Goal: Task Accomplishment & Management: Complete application form

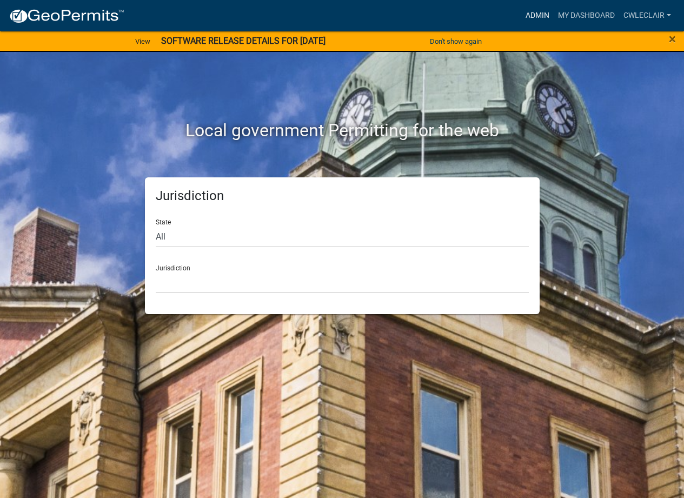
click at [537, 18] on link "Admin" at bounding box center [537, 15] width 32 height 21
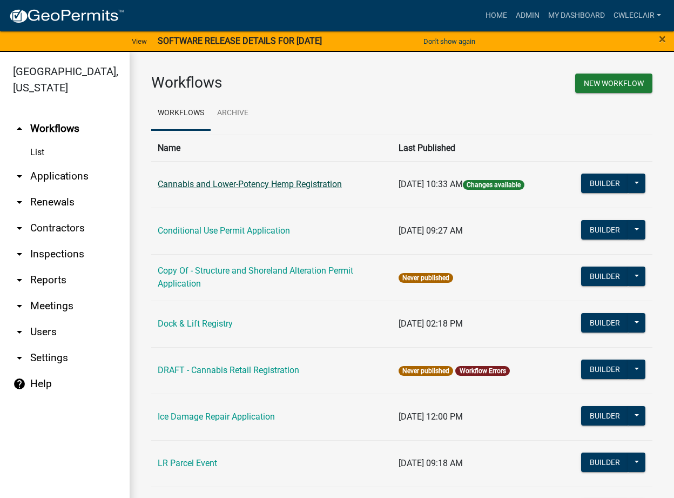
click at [254, 188] on link "Cannabis and Lower-Potency Hemp Registration" at bounding box center [250, 184] width 184 height 10
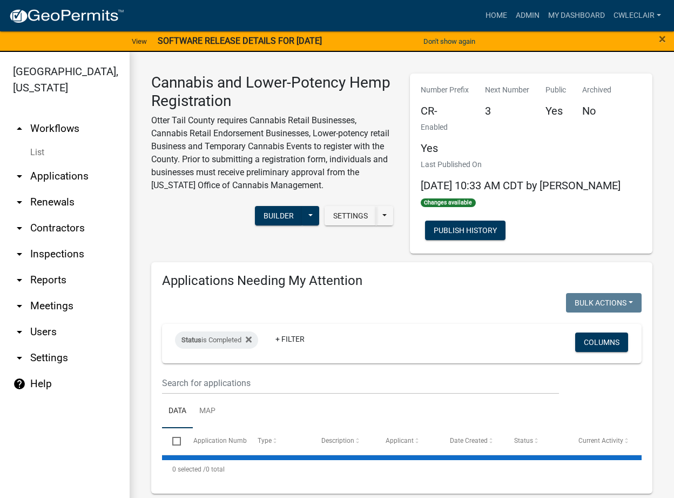
select select "3: 100"
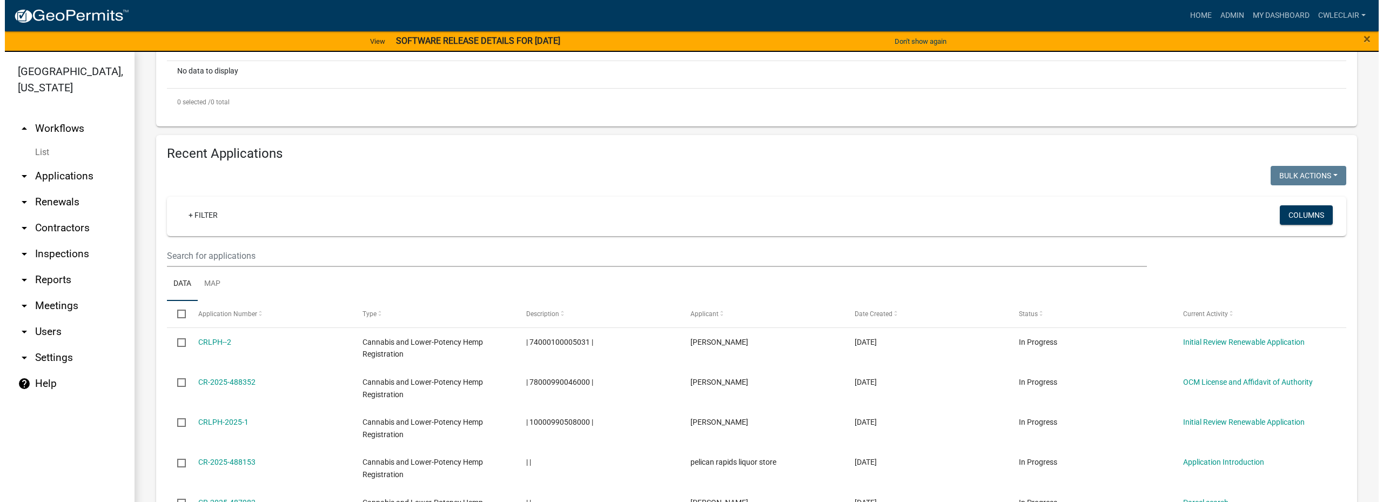
scroll to position [477, 0]
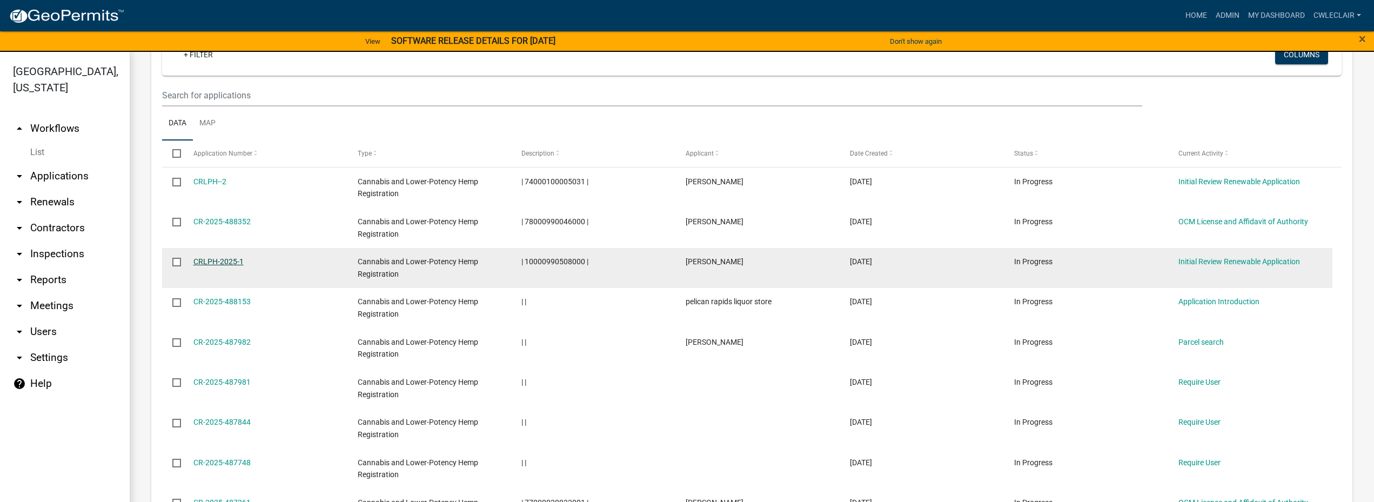
click at [220, 261] on link "CRLPH-2025-1" at bounding box center [218, 261] width 50 height 9
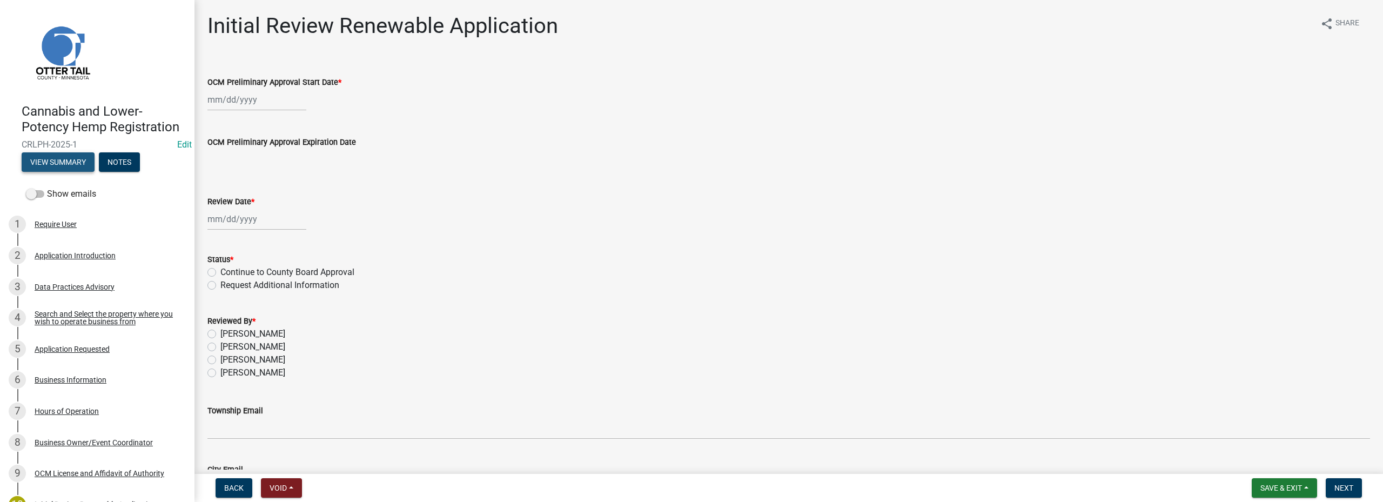
click at [70, 172] on button "View Summary" at bounding box center [58, 161] width 73 height 19
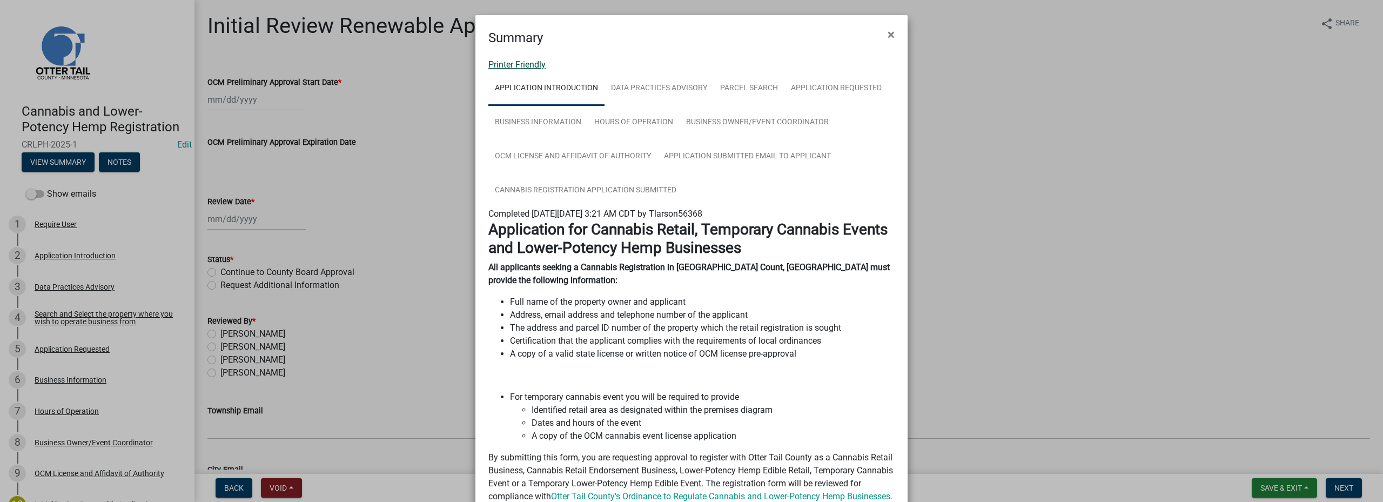
click at [524, 68] on link "Printer Friendly" at bounding box center [517, 64] width 57 height 10
click at [692, 35] on span "×" at bounding box center [891, 34] width 7 height 15
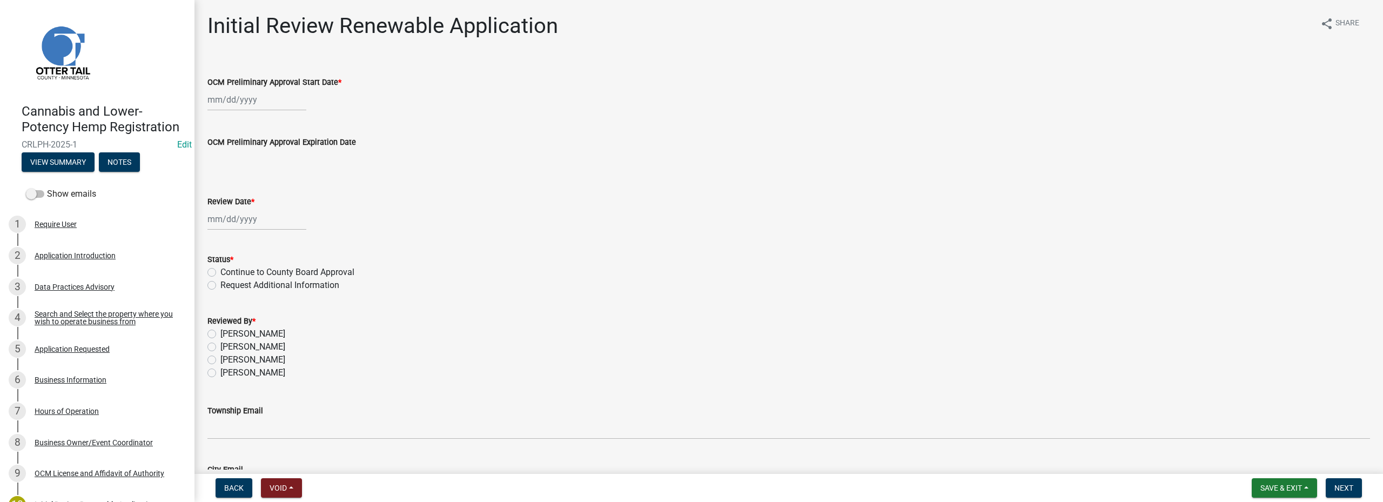
click at [206, 99] on div "OCM Preliminary Approval Start Date *" at bounding box center [788, 86] width 1179 height 50
click at [212, 99] on input "OCM Preliminary Approval Start Date *" at bounding box center [257, 100] width 99 height 22
select select "10"
select select "2025"
click at [213, 123] on button "Previous month" at bounding box center [218, 122] width 13 height 17
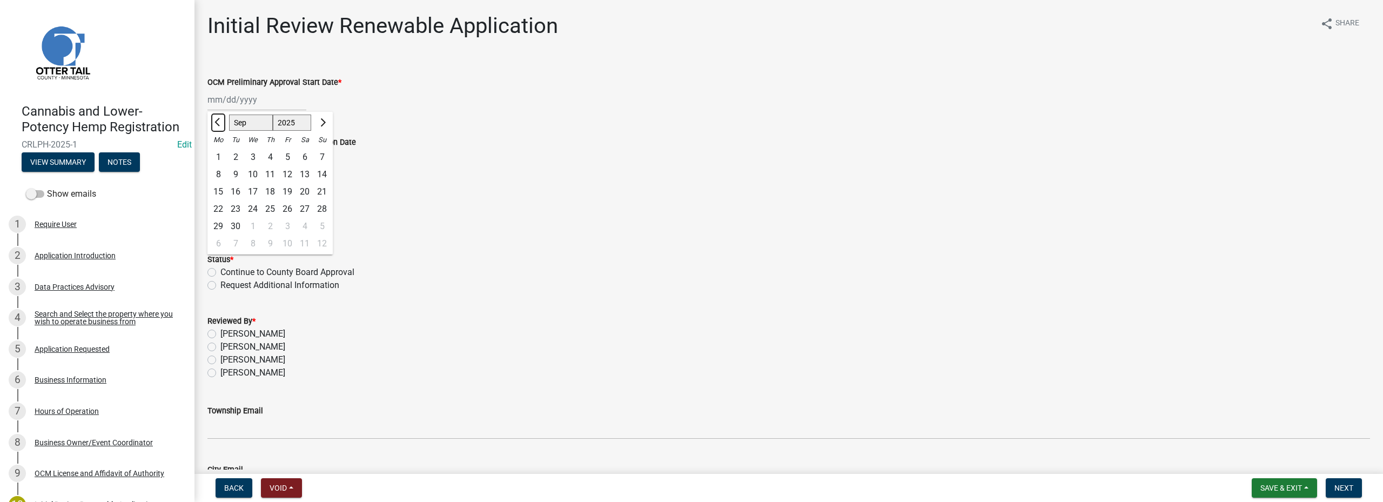
click at [213, 123] on button "Previous month" at bounding box center [218, 122] width 13 height 17
select select "7"
click at [268, 193] on div "17" at bounding box center [270, 191] width 17 height 17
type input "07/17/2025"
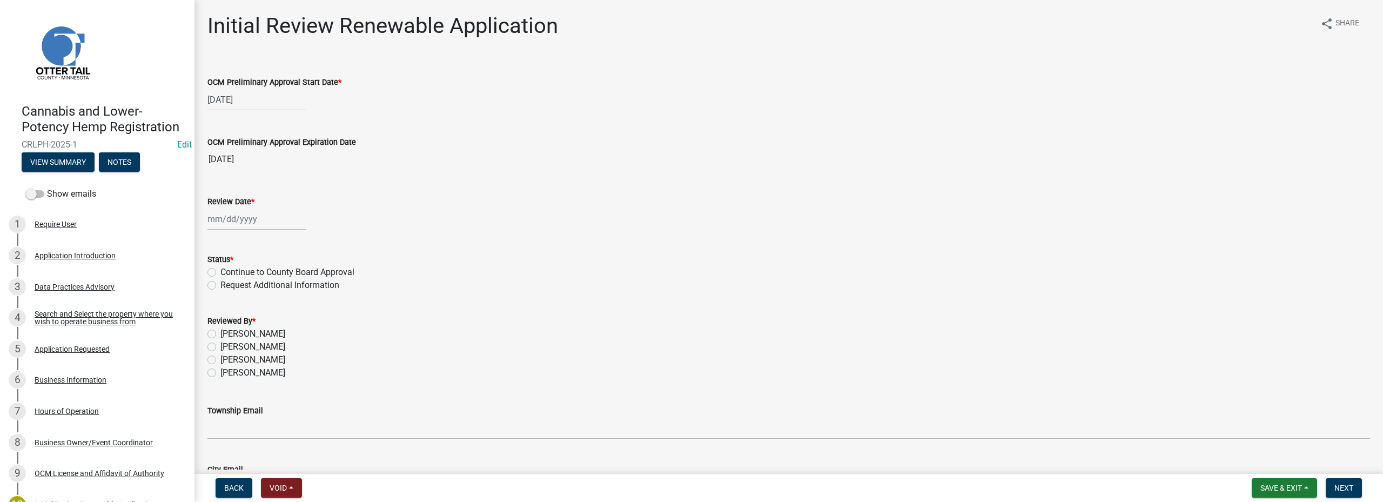
click at [208, 224] on input "Review Date *" at bounding box center [257, 219] width 99 height 22
select select "10"
select select "2025"
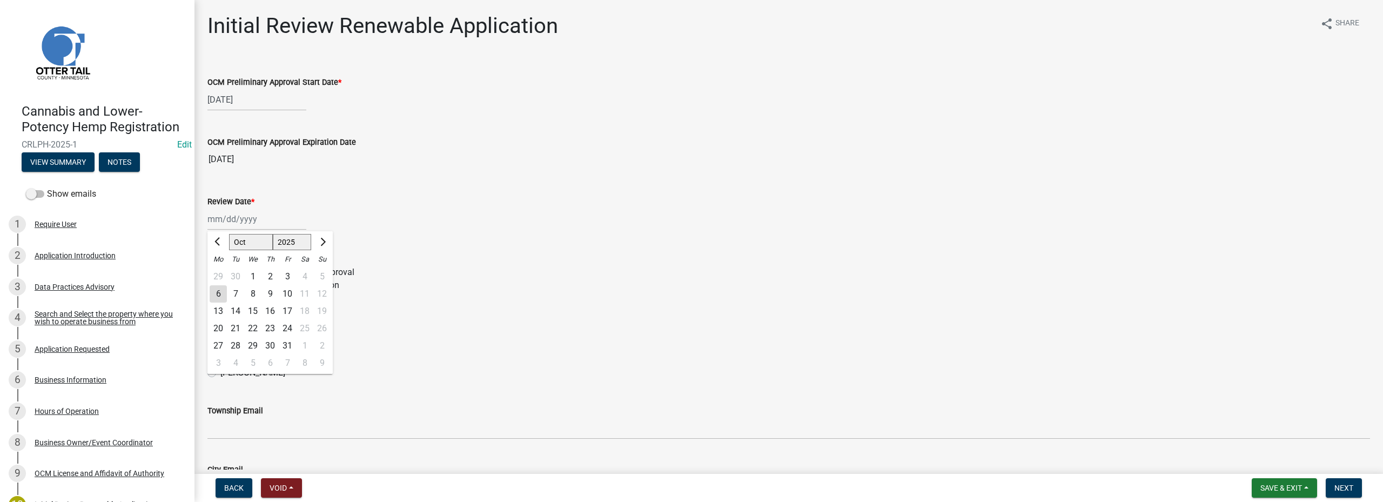
click at [370, 222] on div "Jan Feb Mar Apr May Jun Jul Aug Sep Oct Nov Dec 1525 1526 1527 1528 1529 1530 1…" at bounding box center [789, 219] width 1163 height 22
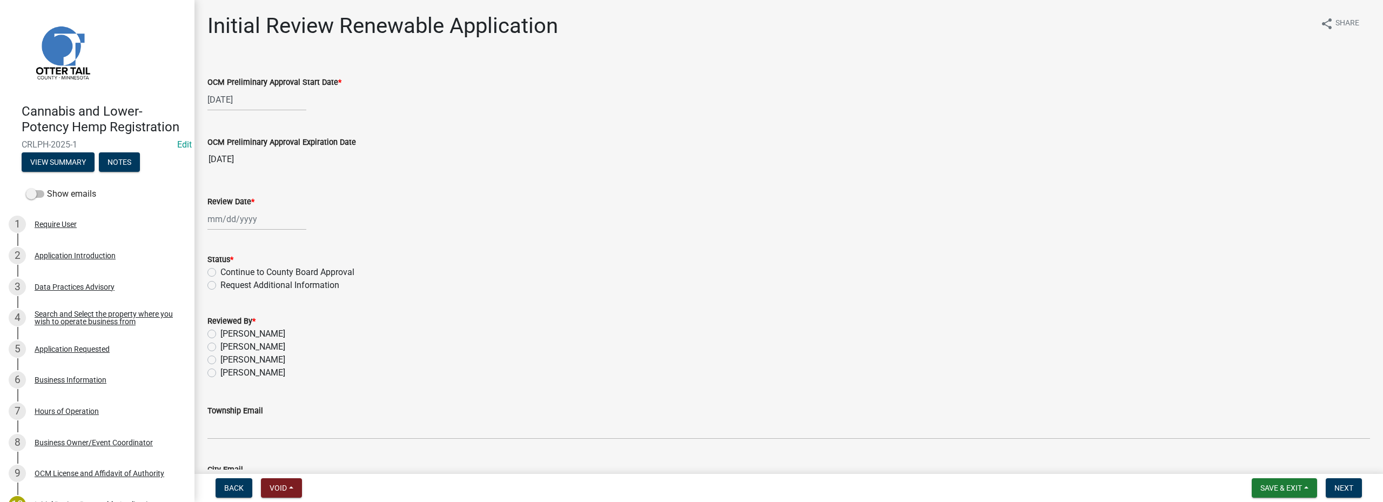
click at [215, 220] on input "Review Date *" at bounding box center [257, 219] width 99 height 22
select select "10"
select select "2025"
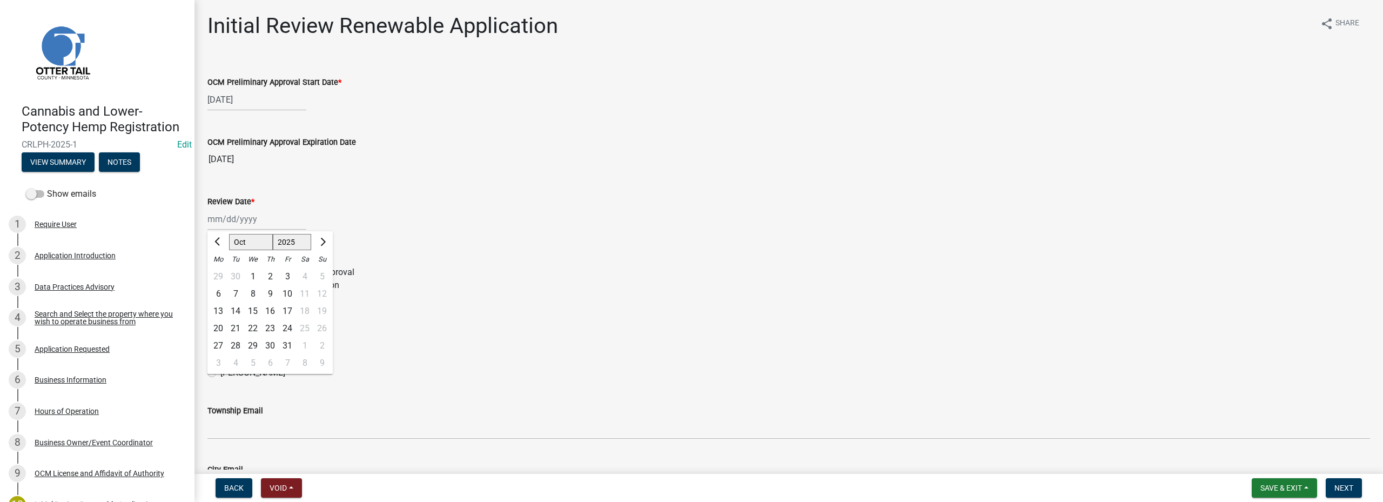
click at [443, 226] on div "Jan Feb Mar Apr May Jun Jul Aug Sep Oct Nov Dec 1525 1526 1527 1528 1529 1530 1…" at bounding box center [789, 219] width 1163 height 22
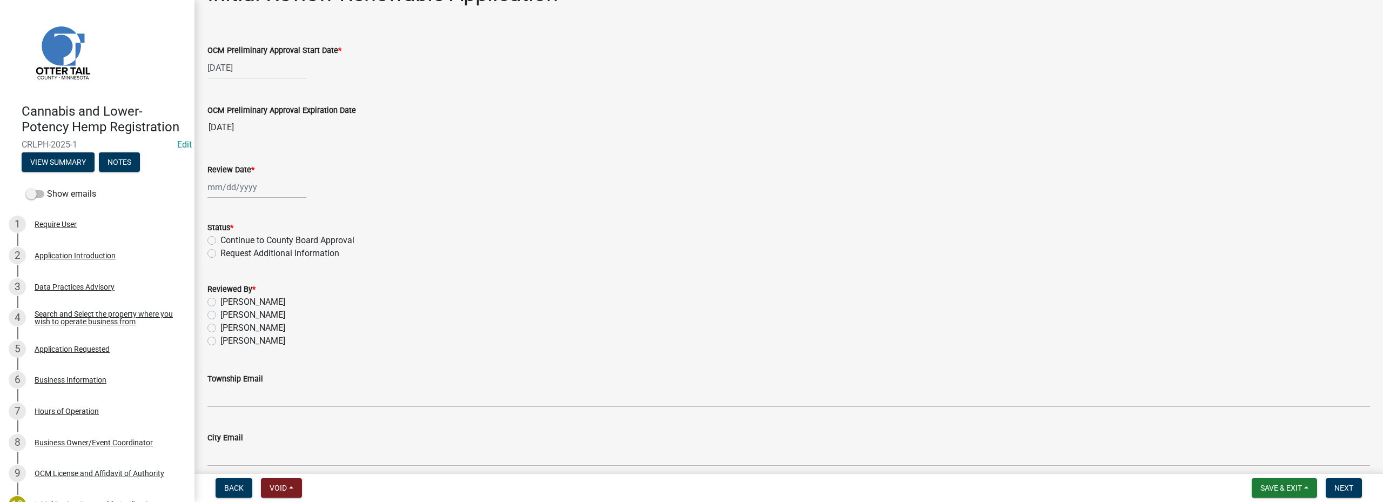
scroll to position [62, 0]
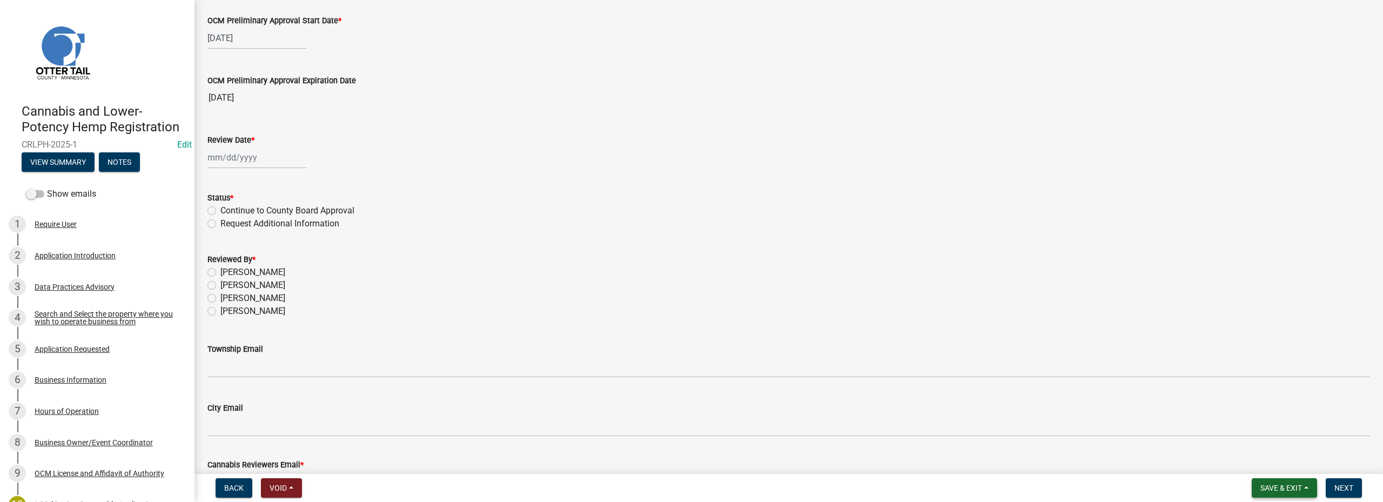
click at [692, 485] on span "Save & Exit" at bounding box center [1282, 488] width 42 height 9
click at [692, 458] on button "Save & Exit" at bounding box center [1274, 460] width 86 height 26
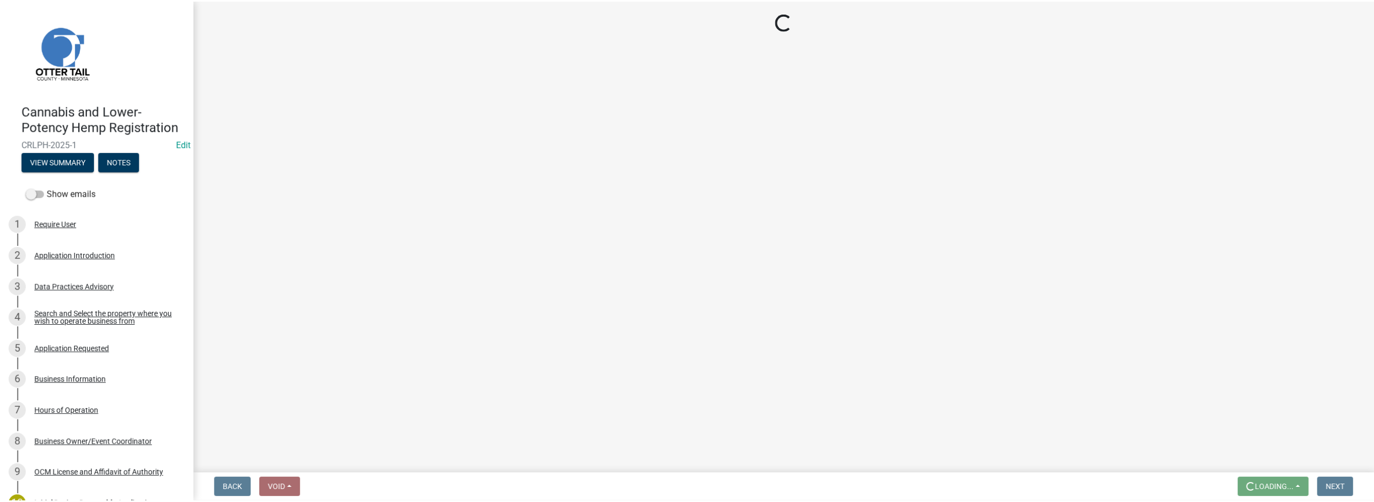
scroll to position [0, 0]
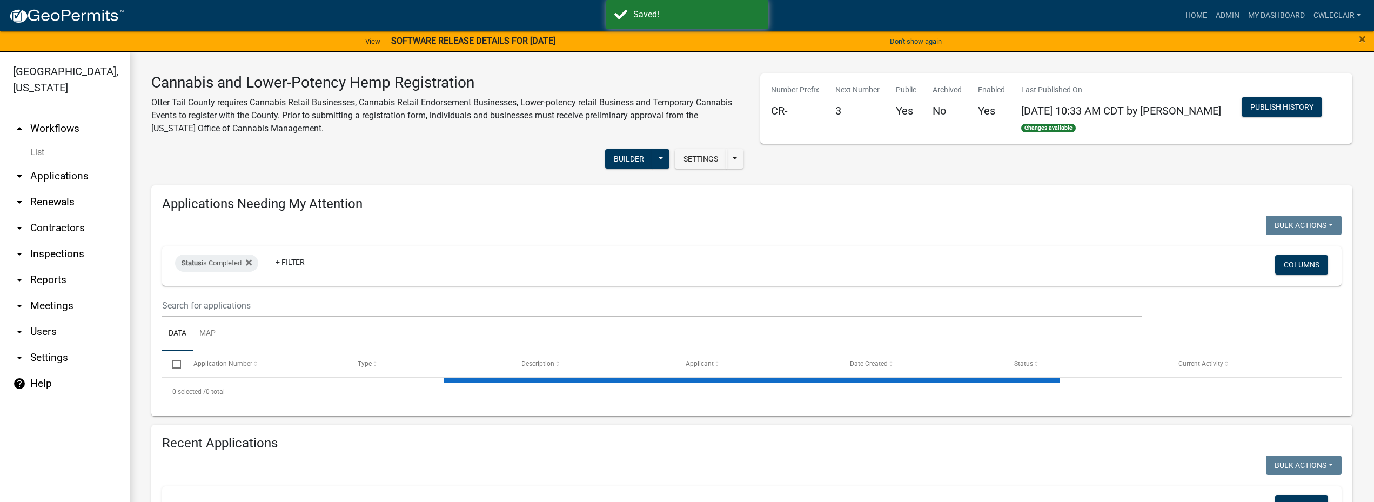
select select "3: 100"
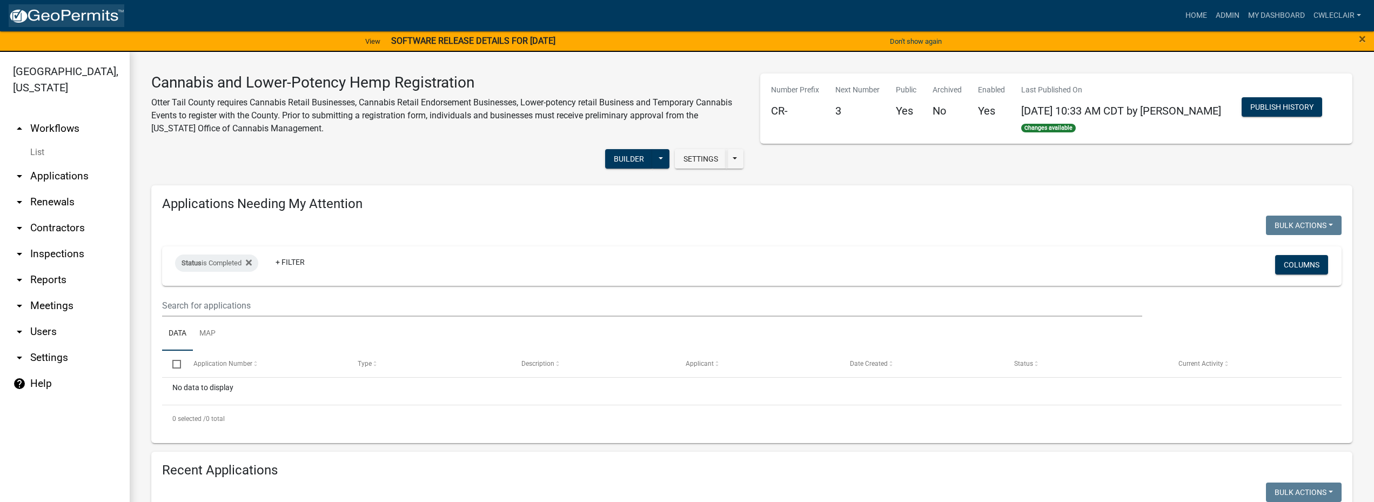
click at [43, 16] on img at bounding box center [67, 16] width 116 height 16
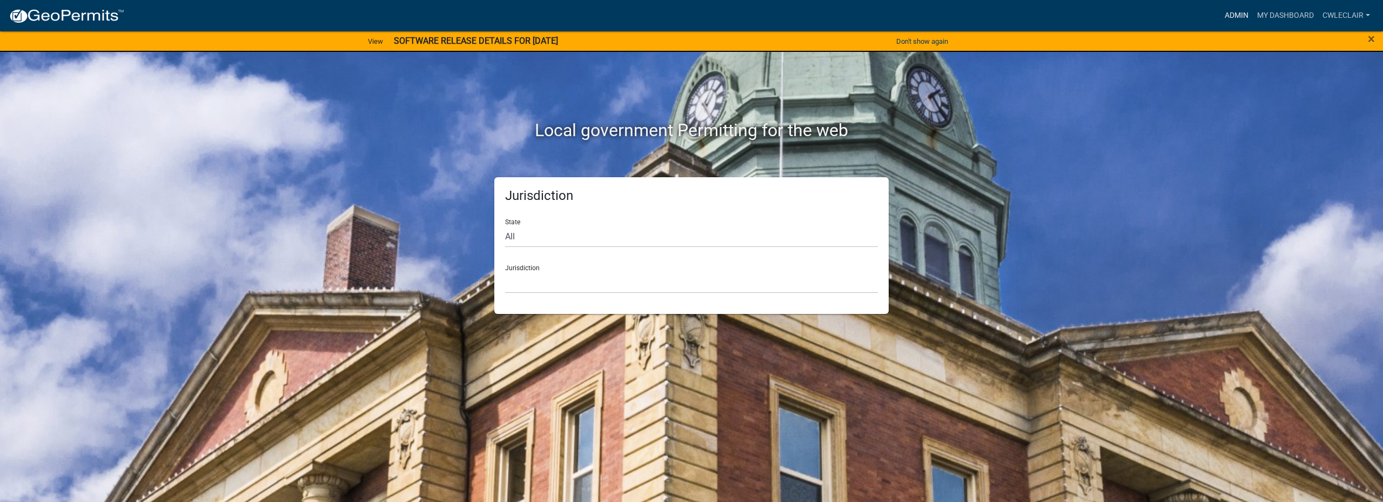
click at [692, 17] on link "Admin" at bounding box center [1237, 15] width 32 height 21
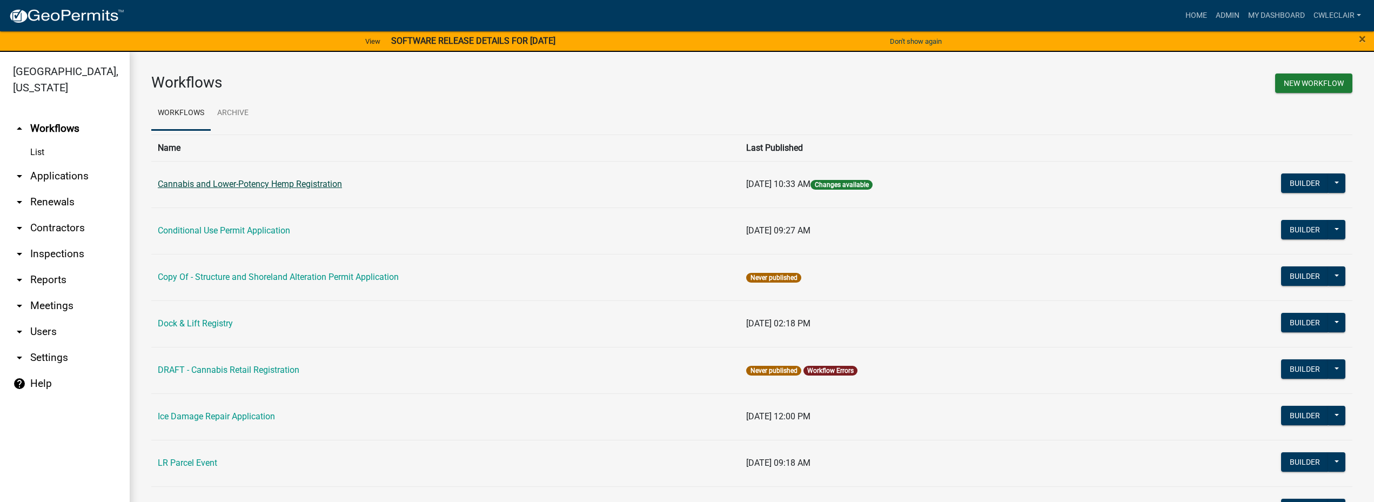
click at [241, 182] on link "Cannabis and Lower-Potency Hemp Registration" at bounding box center [250, 184] width 184 height 10
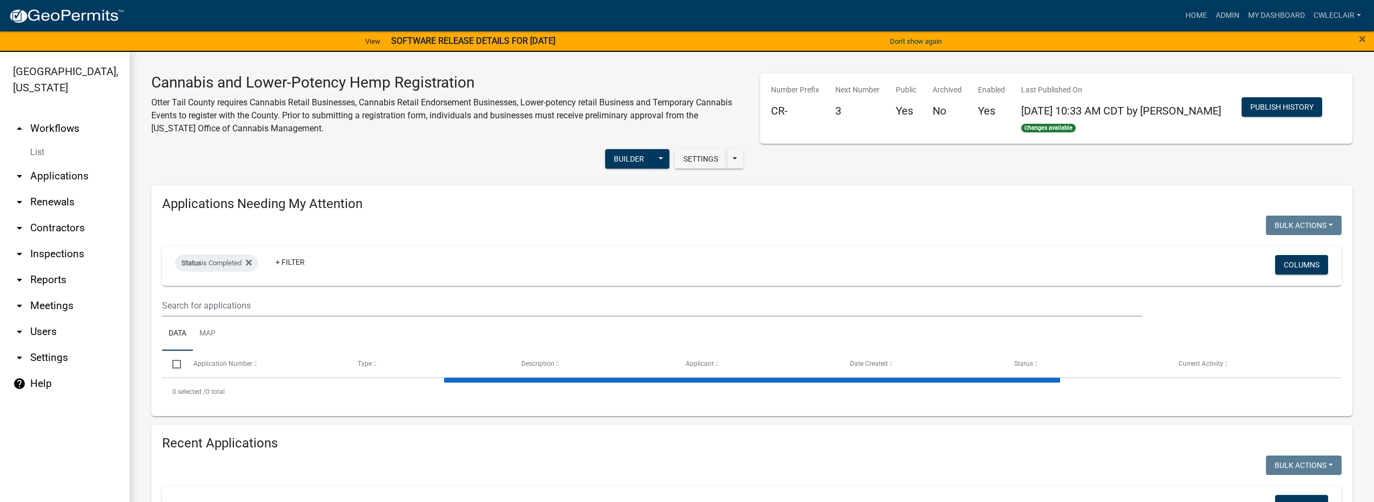
select select "3: 100"
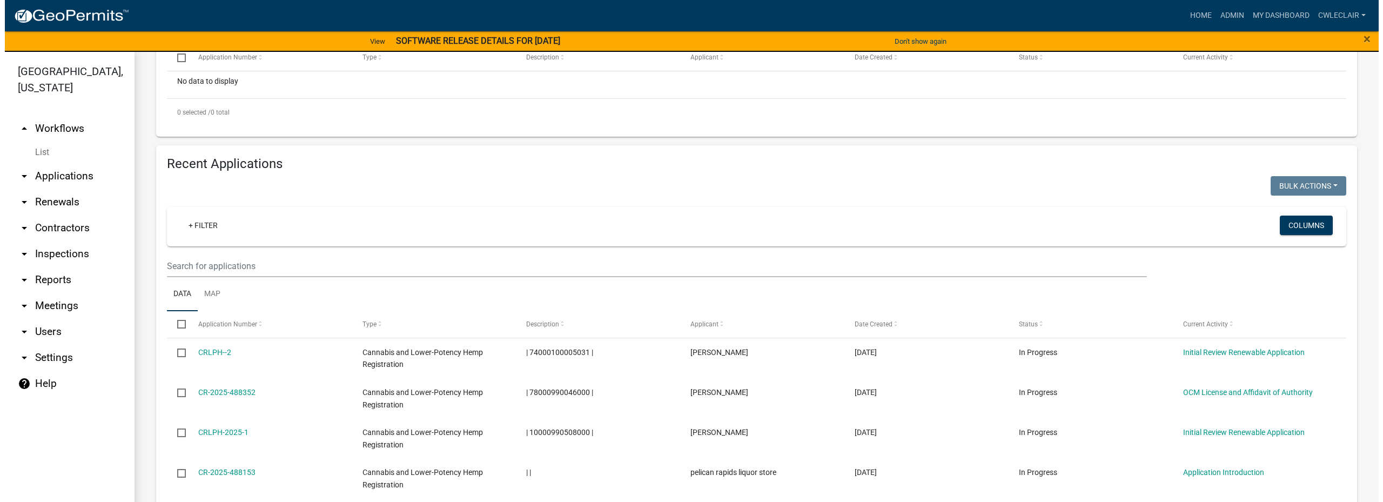
scroll to position [308, 0]
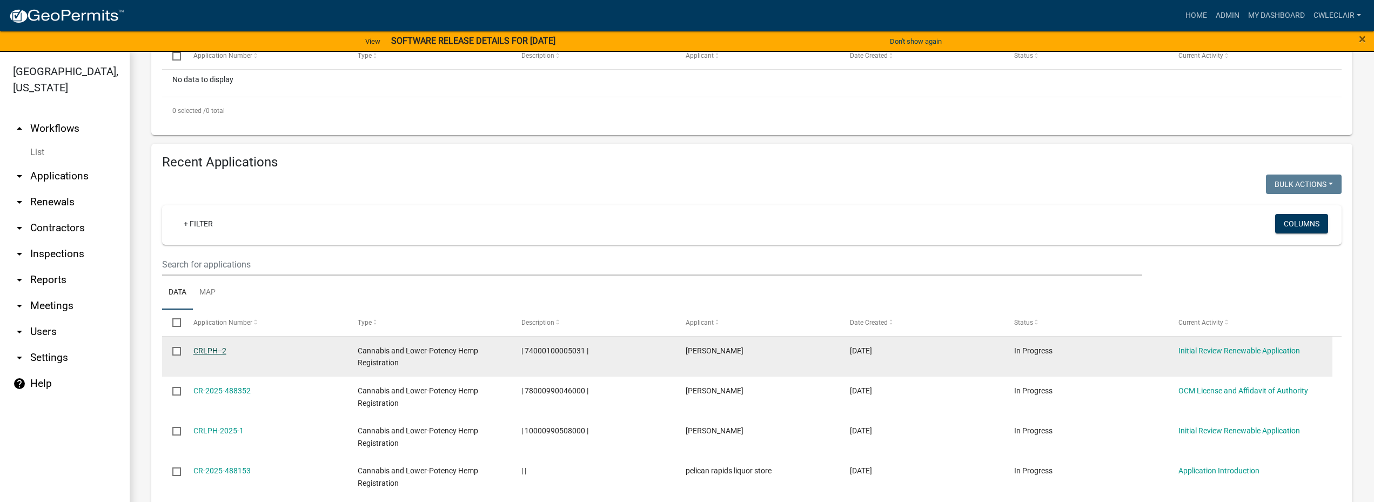
click at [211, 347] on link "CRLPH--2" at bounding box center [209, 350] width 33 height 9
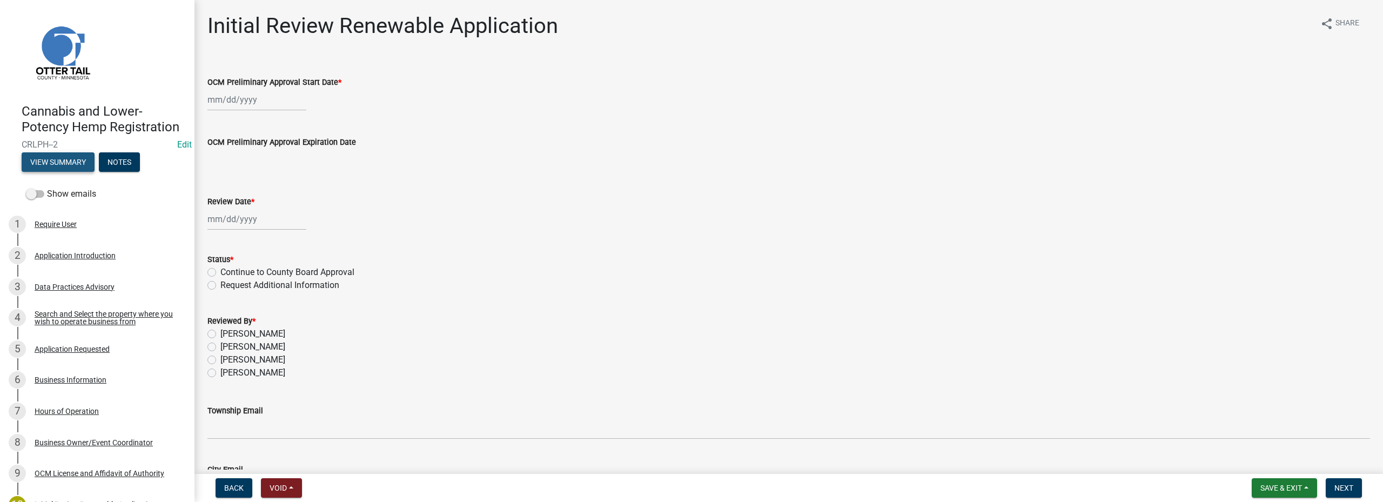
click at [53, 172] on button "View Summary" at bounding box center [58, 161] width 73 height 19
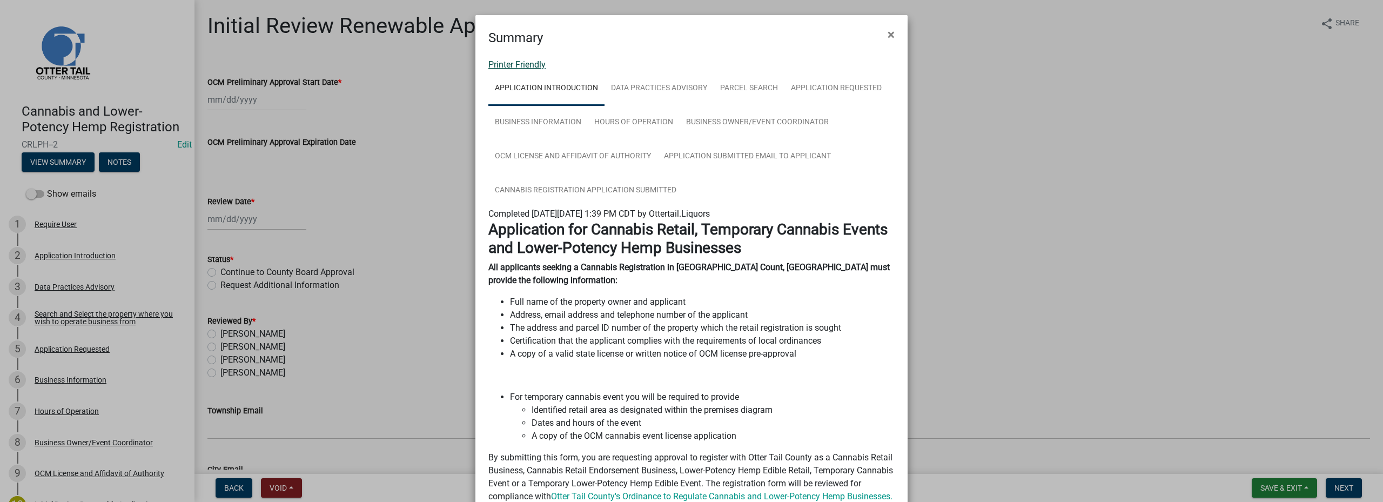
click at [536, 66] on link "Printer Friendly" at bounding box center [517, 64] width 57 height 10
click at [692, 35] on span "×" at bounding box center [891, 34] width 7 height 15
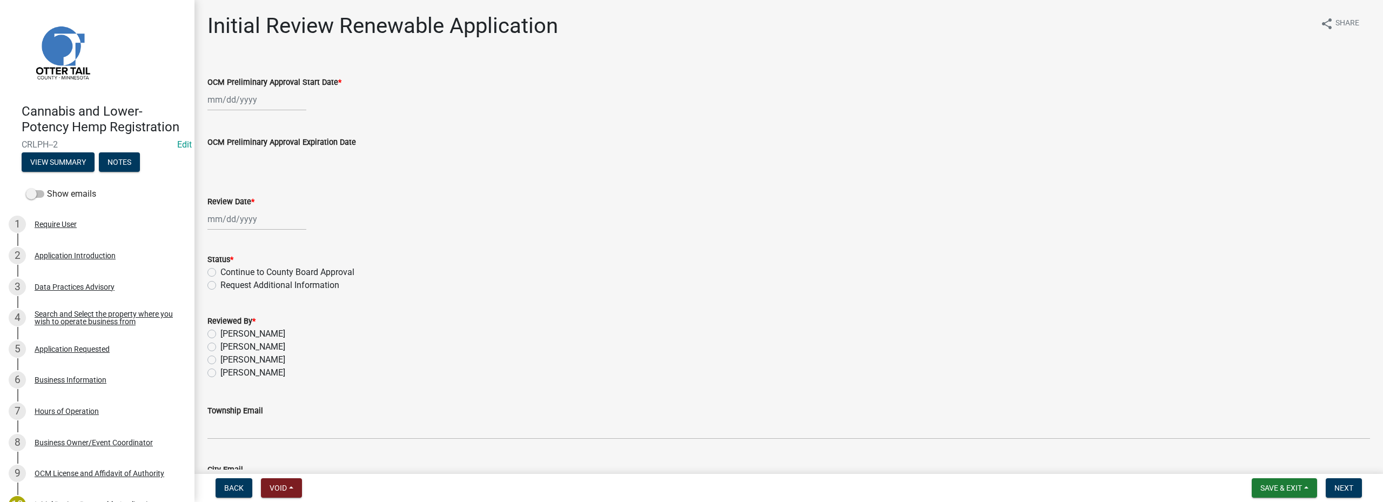
drag, startPoint x: 353, startPoint y: 83, endPoint x: 346, endPoint y: 83, distance: 7.0
click at [351, 83] on div "OCM Preliminary Approval Start Date *" at bounding box center [789, 82] width 1163 height 13
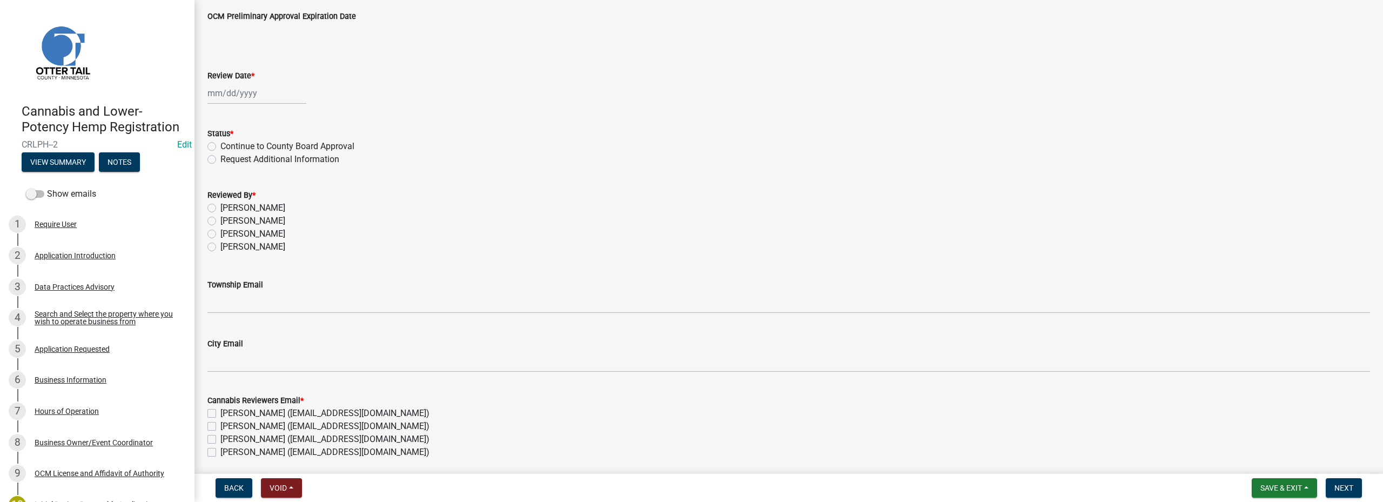
scroll to position [44, 0]
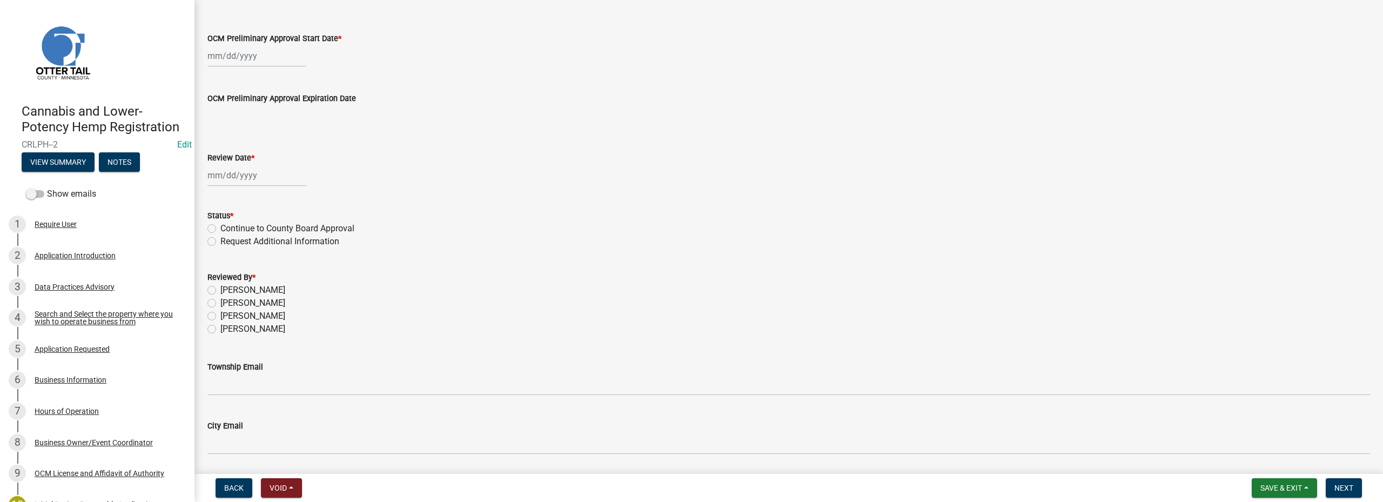
click at [220, 241] on label "Request Additional Information" at bounding box center [279, 241] width 119 height 13
click at [220, 241] on input "Request Additional Information" at bounding box center [223, 238] width 7 height 7
radio input "true"
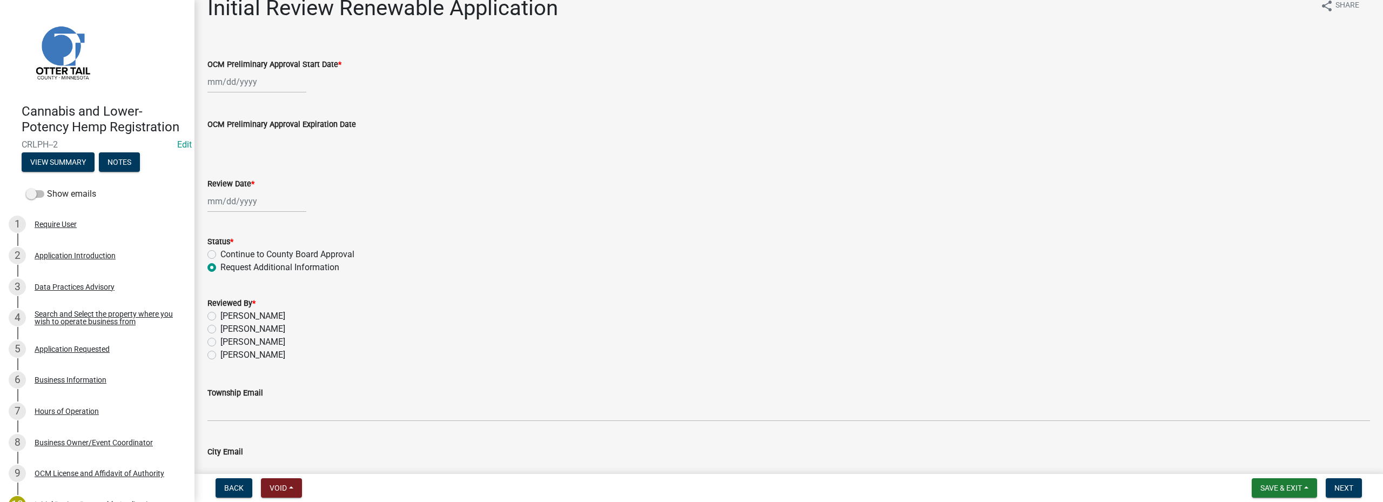
scroll to position [0, 0]
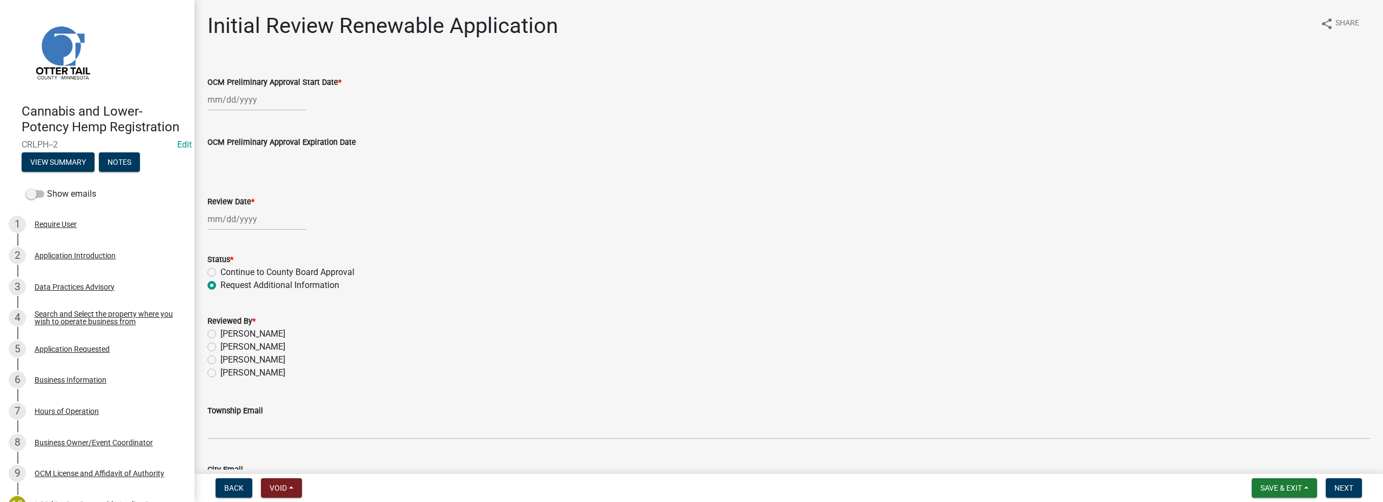
click at [517, 170] on input "OCM Preliminary Approval Expiration Date" at bounding box center [789, 160] width 1163 height 22
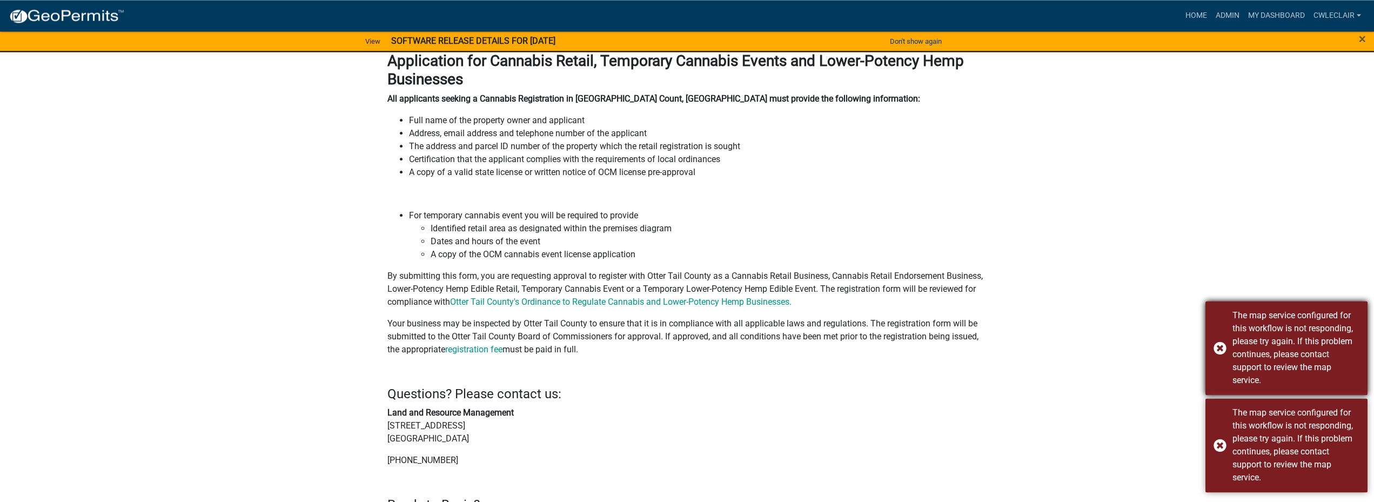
scroll to position [276, 0]
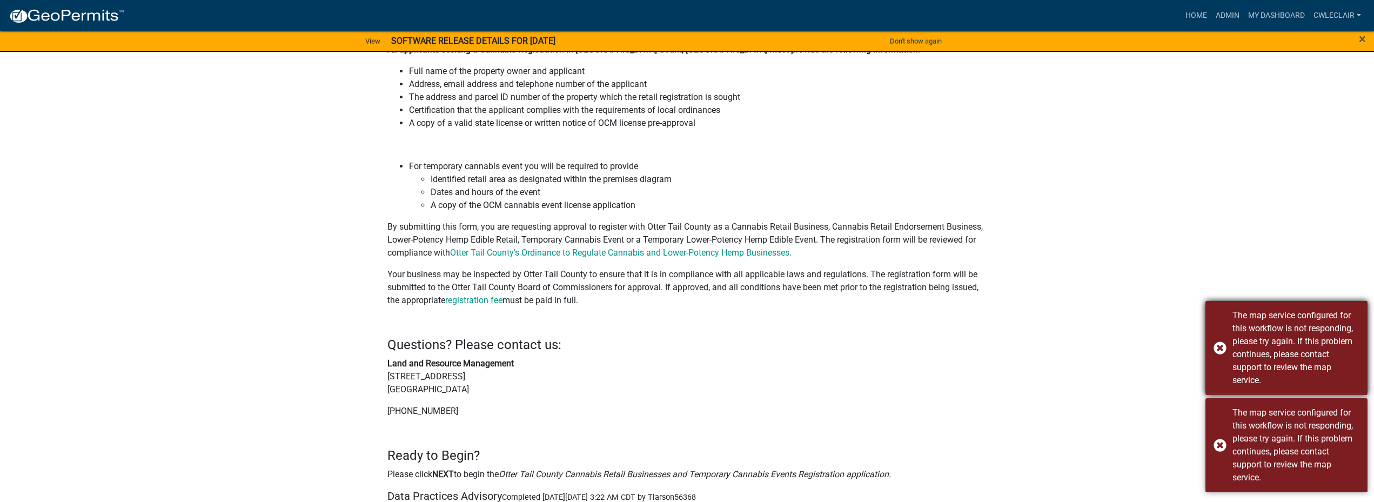
click at [1223, 349] on div "The map service configured for this workflow is not responding, please try agai…" at bounding box center [1287, 348] width 162 height 94
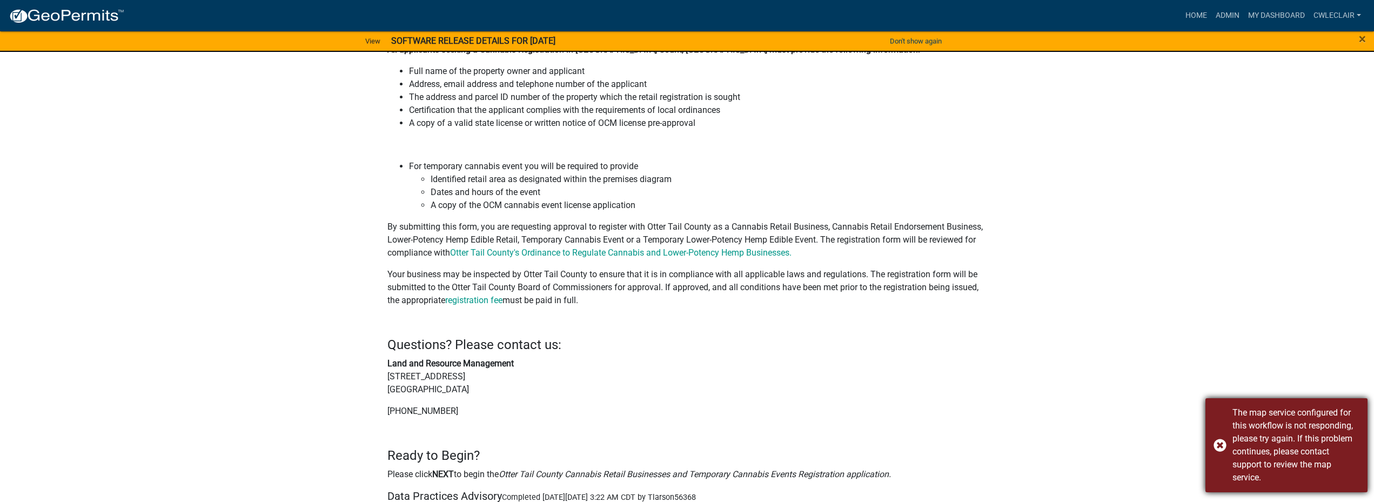
click at [1220, 449] on div "The map service configured for this workflow is not responding, please try agai…" at bounding box center [1287, 445] width 162 height 94
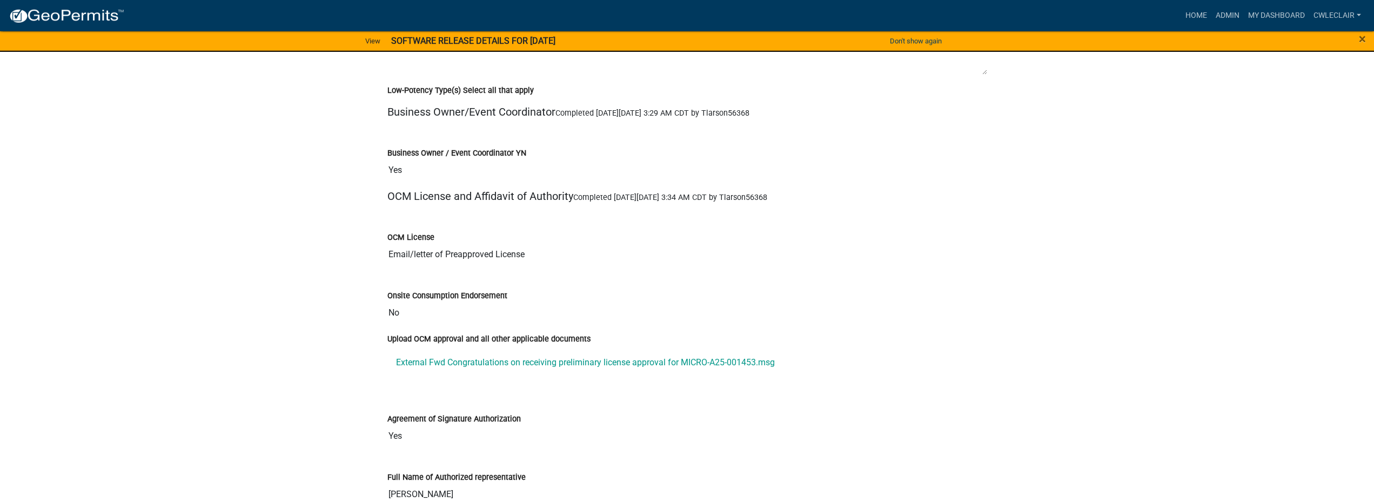
scroll to position [2646, 0]
click at [491, 362] on link "External Fwd Congratulations on receiving preliminary license approval for MICR…" at bounding box center [687, 362] width 600 height 26
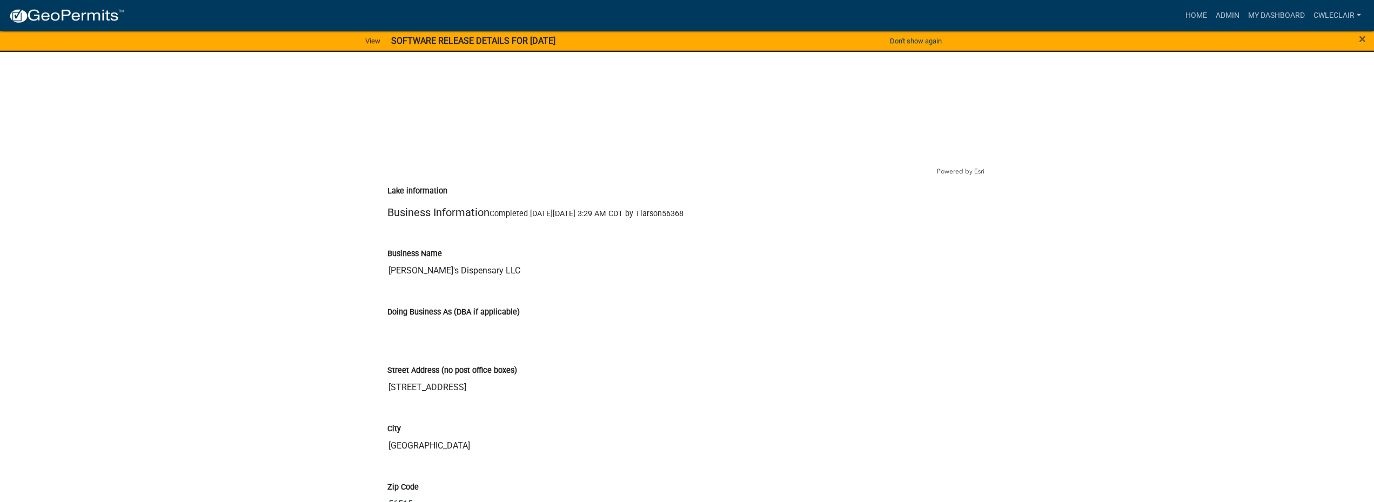
scroll to position [1543, 0]
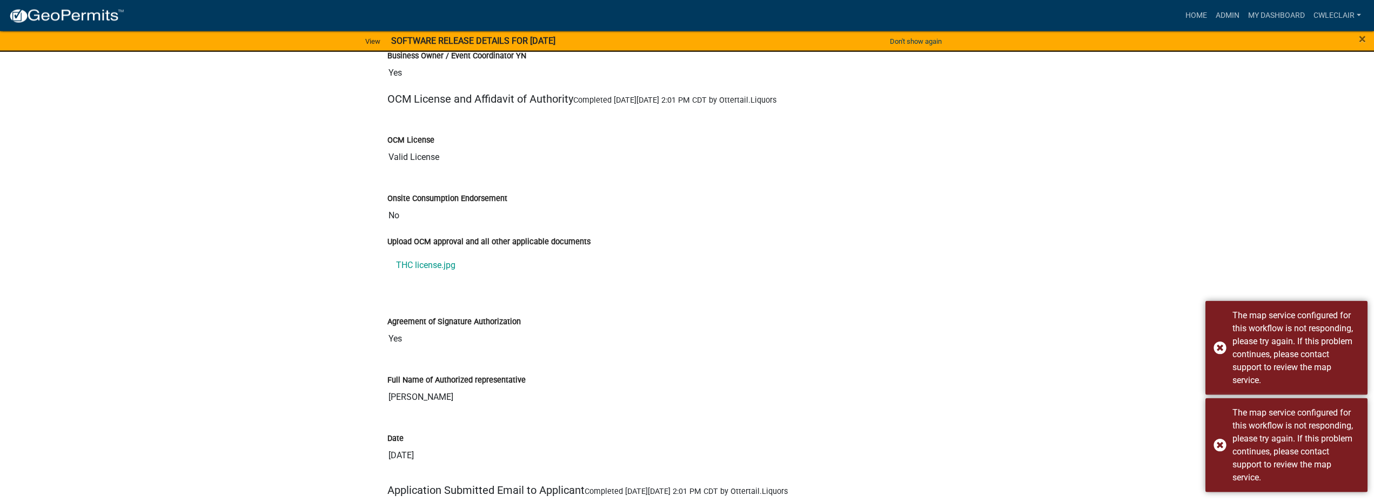
scroll to position [2866, 0]
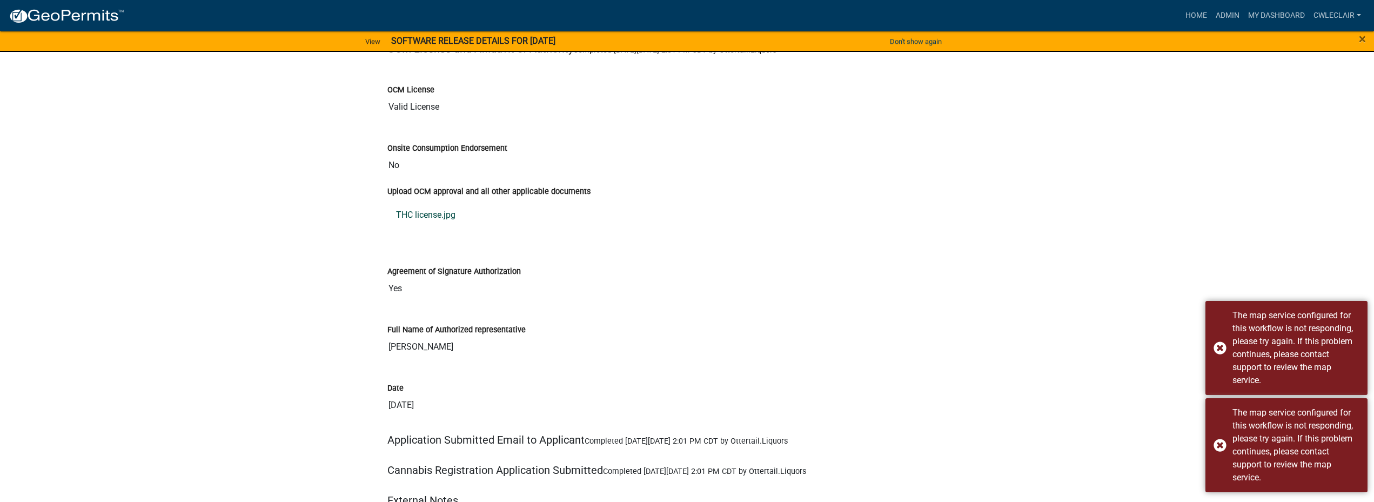
click at [425, 212] on link "THC license.jpg" at bounding box center [687, 215] width 600 height 26
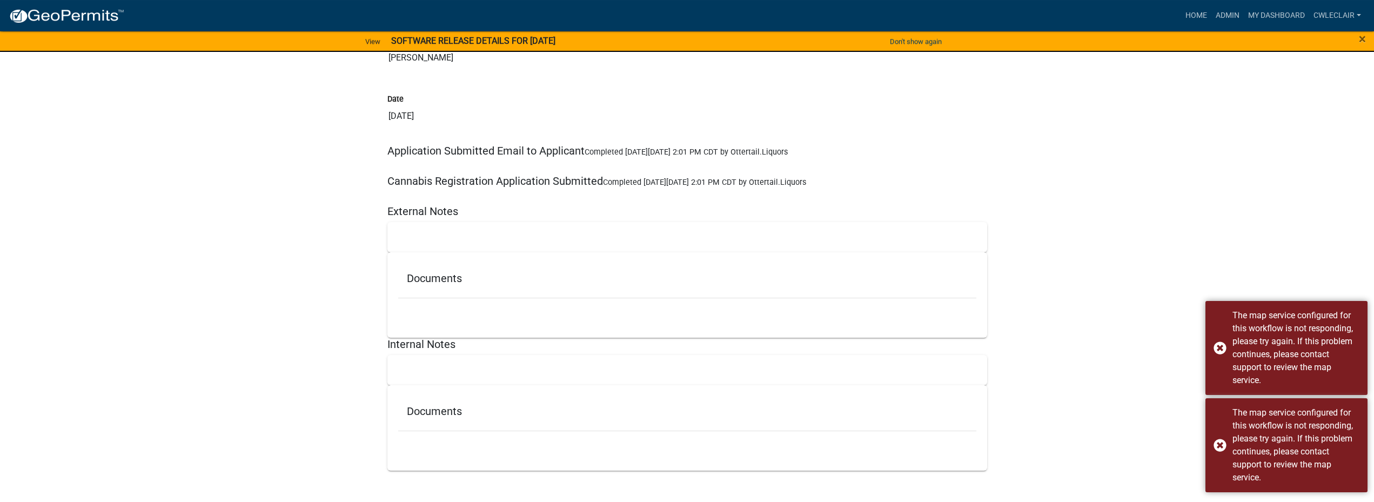
scroll to position [3159, 0]
click at [1221, 350] on div "The map service configured for this workflow is not responding, please try agai…" at bounding box center [1287, 348] width 162 height 94
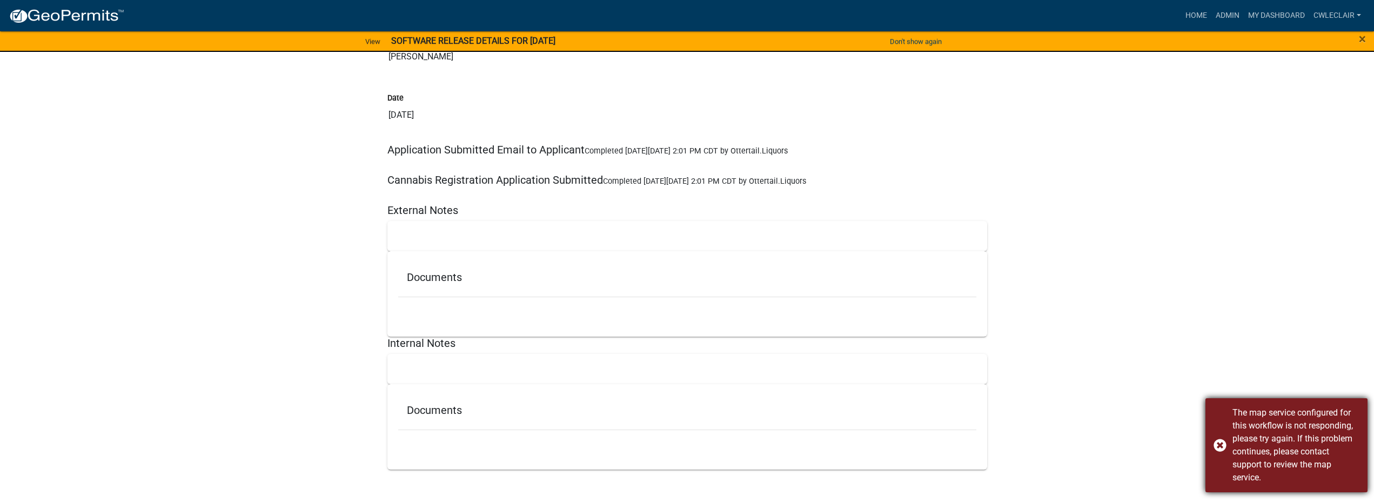
click at [1220, 445] on div "The map service configured for this workflow is not responding, please try agai…" at bounding box center [1287, 445] width 162 height 94
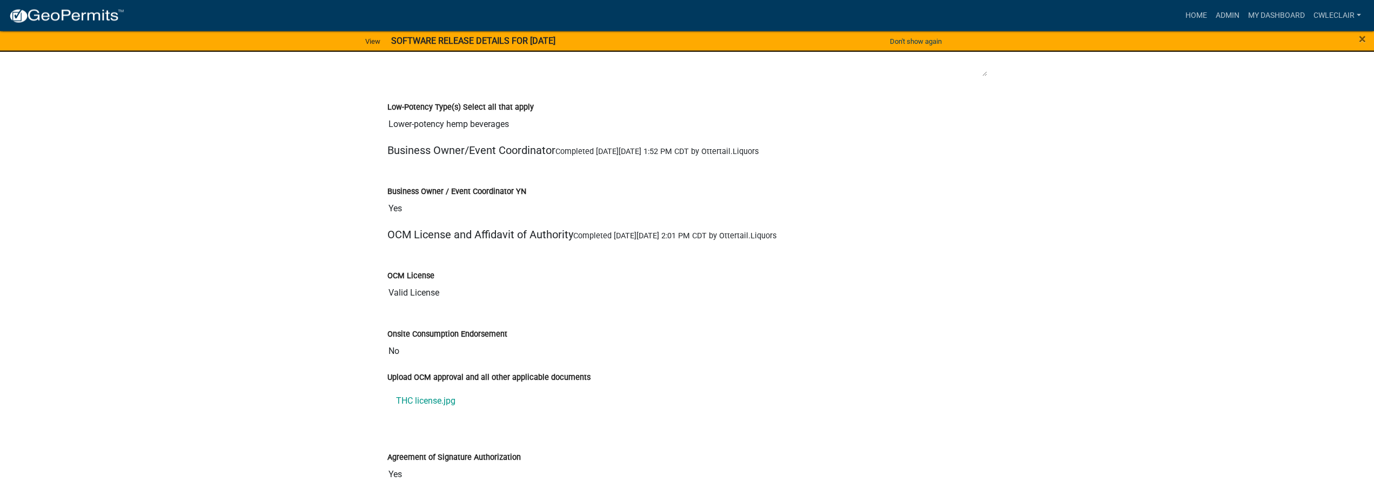
scroll to position [2701, 0]
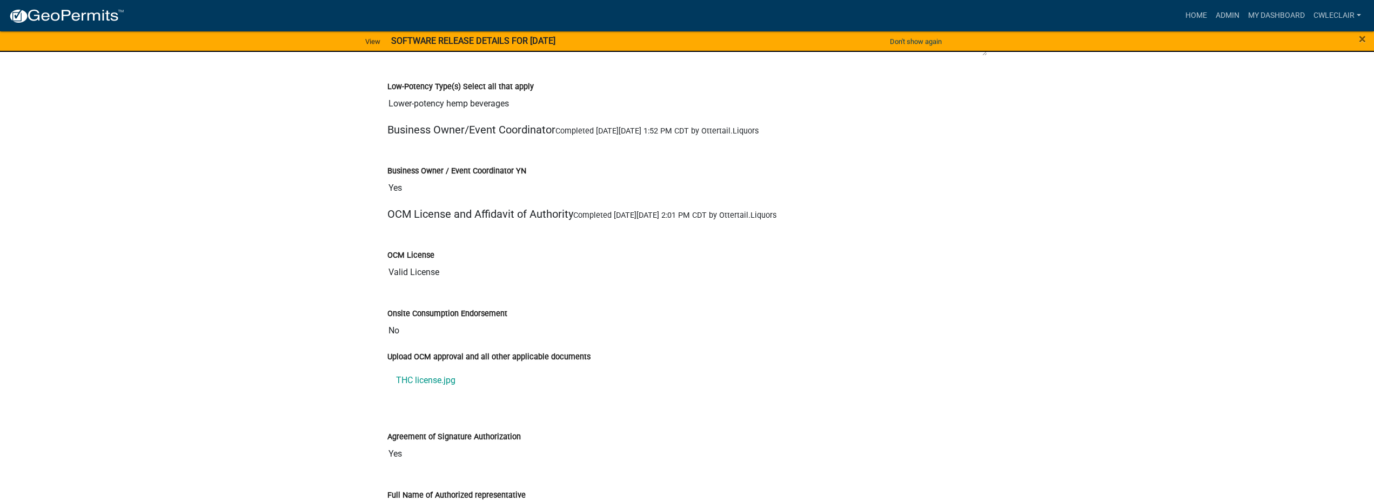
drag, startPoint x: 393, startPoint y: 274, endPoint x: 449, endPoint y: 279, distance: 56.4
click at [449, 279] on input "Valid License" at bounding box center [687, 273] width 600 height 22
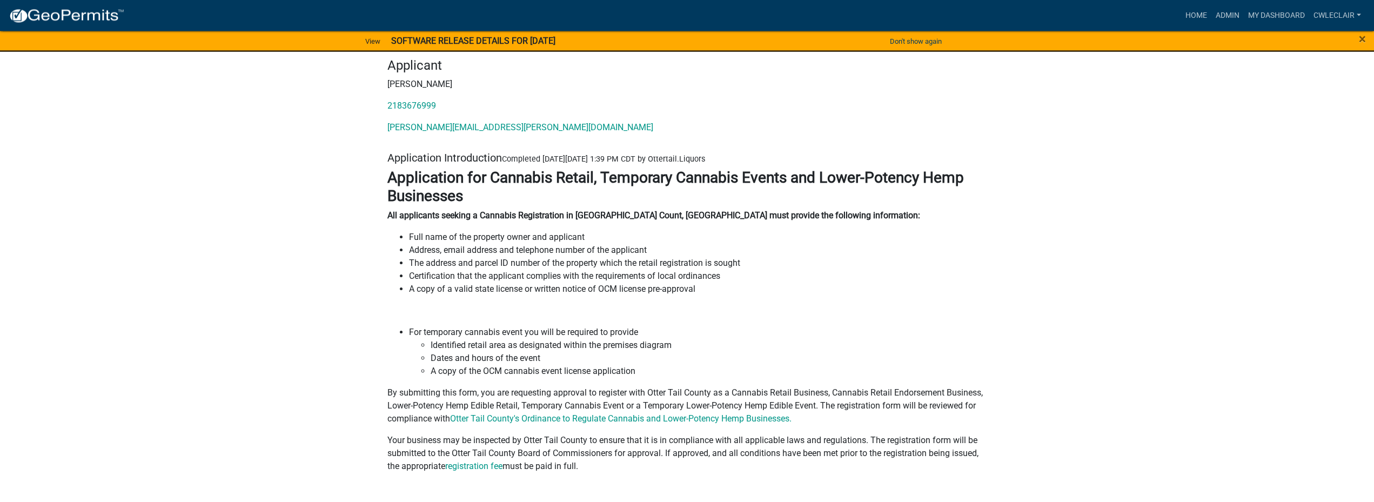
scroll to position [110, 0]
